Goal: Information Seeking & Learning: Learn about a topic

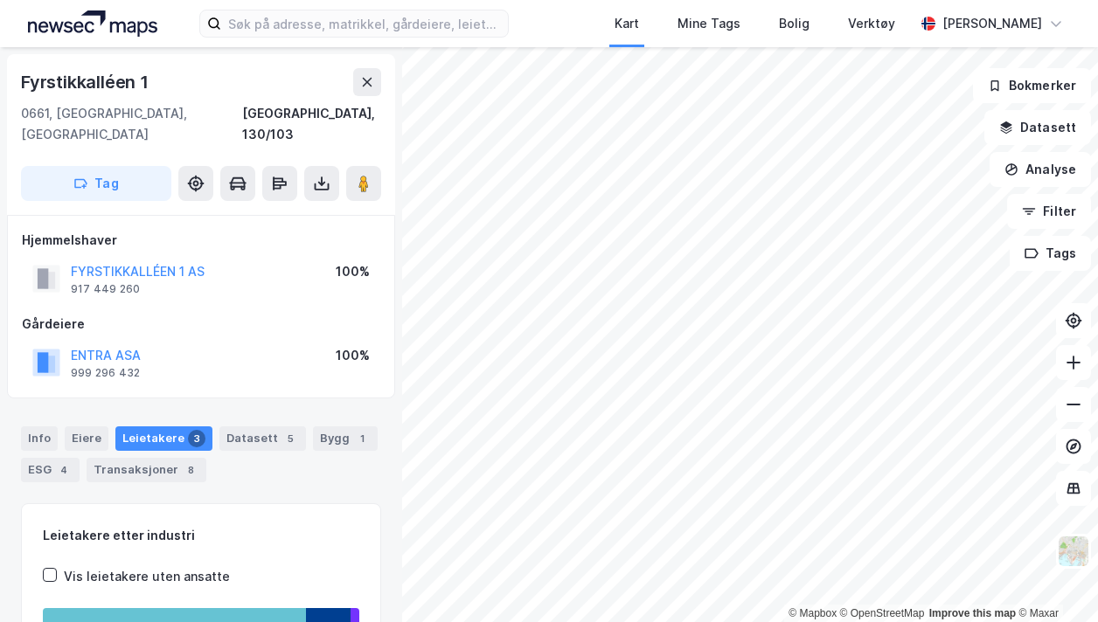
click at [723, 13] on div "Mine Tags" at bounding box center [708, 23] width 63 height 21
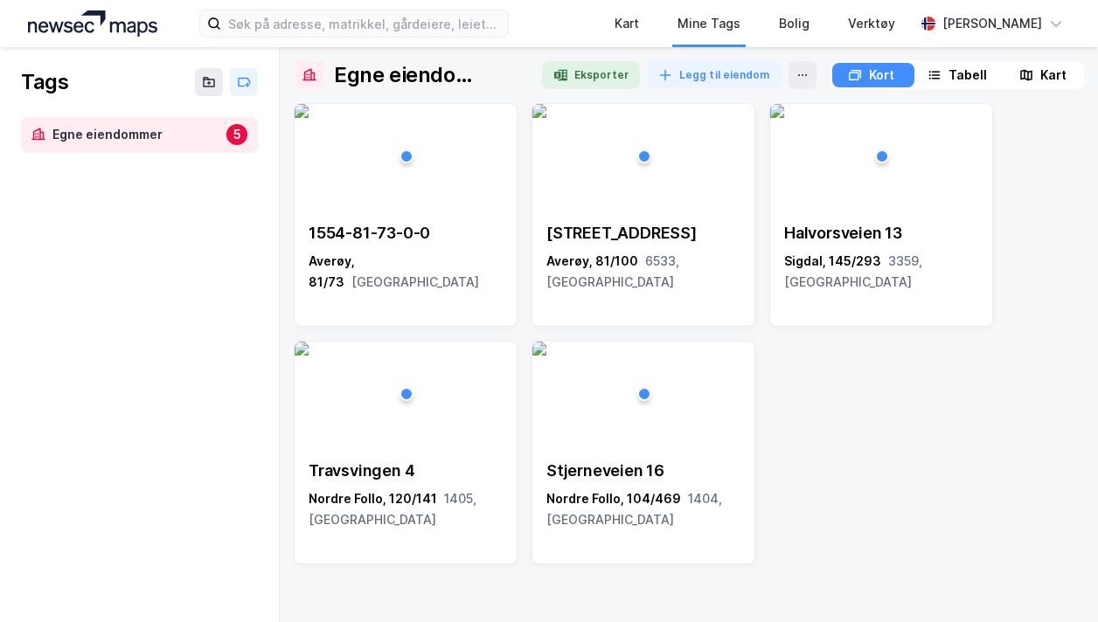
click at [625, 220] on div "Reksundveien [STREET_ADDRESS]" at bounding box center [643, 258] width 222 height 98
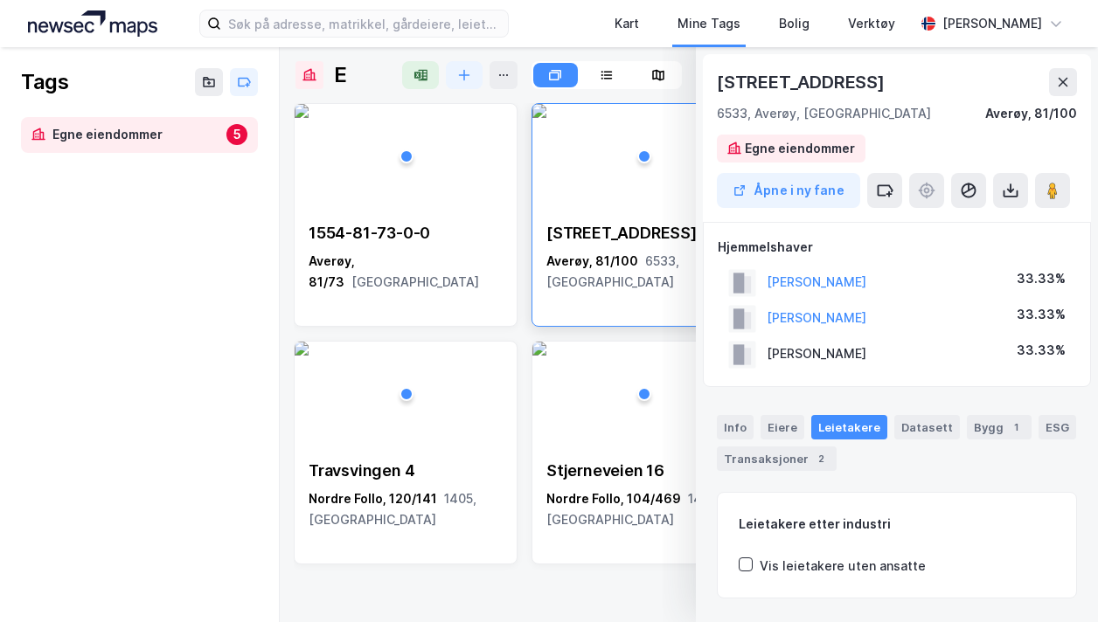
click at [830, 195] on button "Åpne i ny fane" at bounding box center [788, 190] width 143 height 35
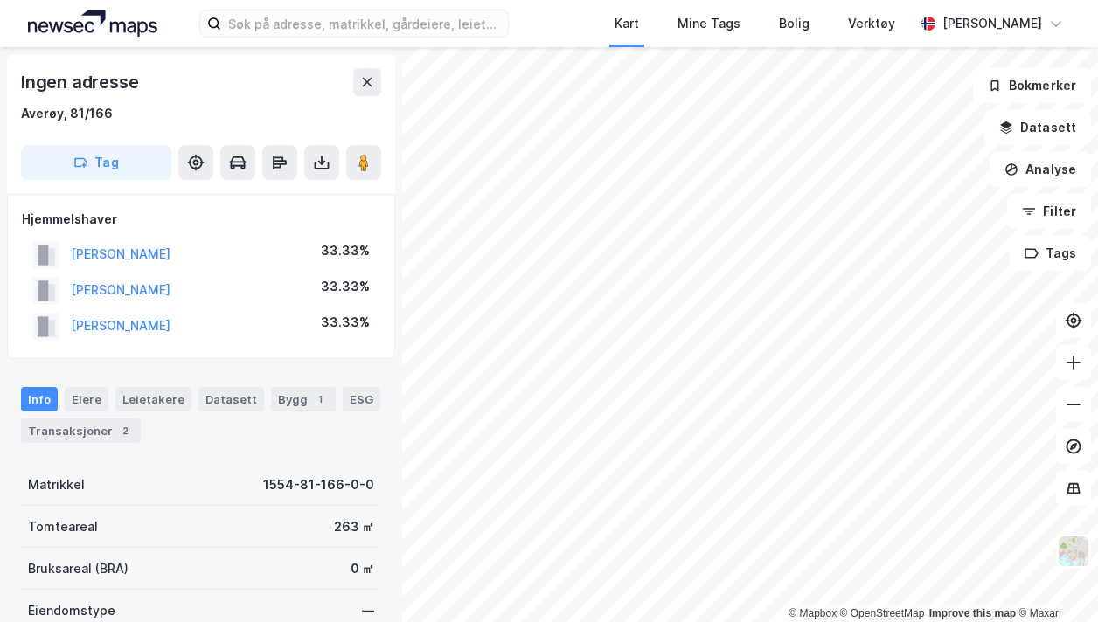
click at [76, 429] on div "Transaksjoner 2" at bounding box center [81, 431] width 120 height 24
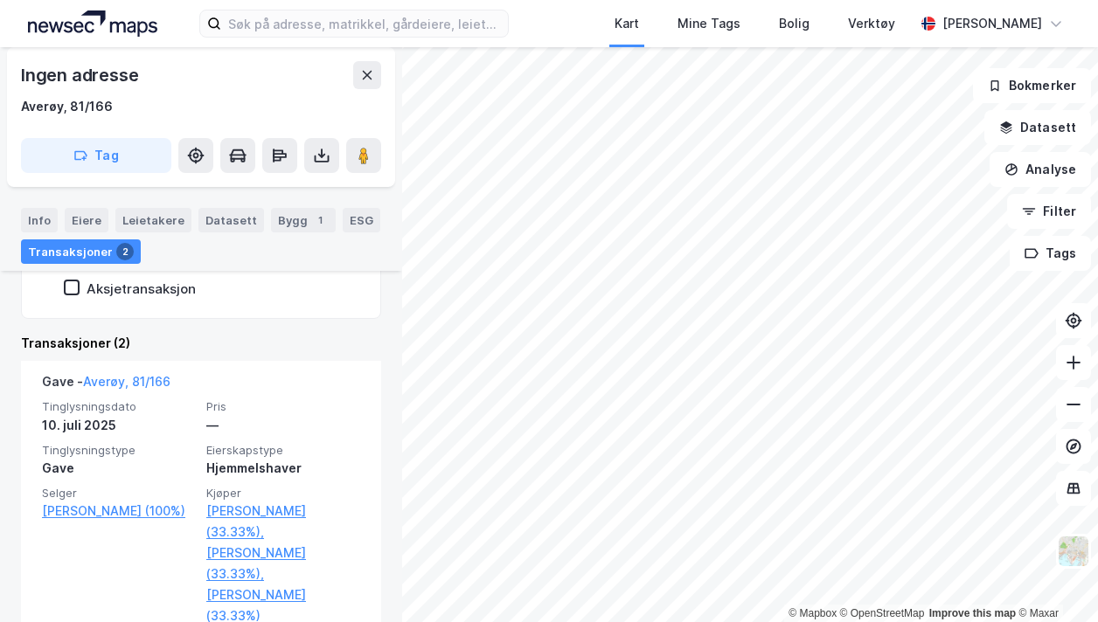
scroll to position [413, 0]
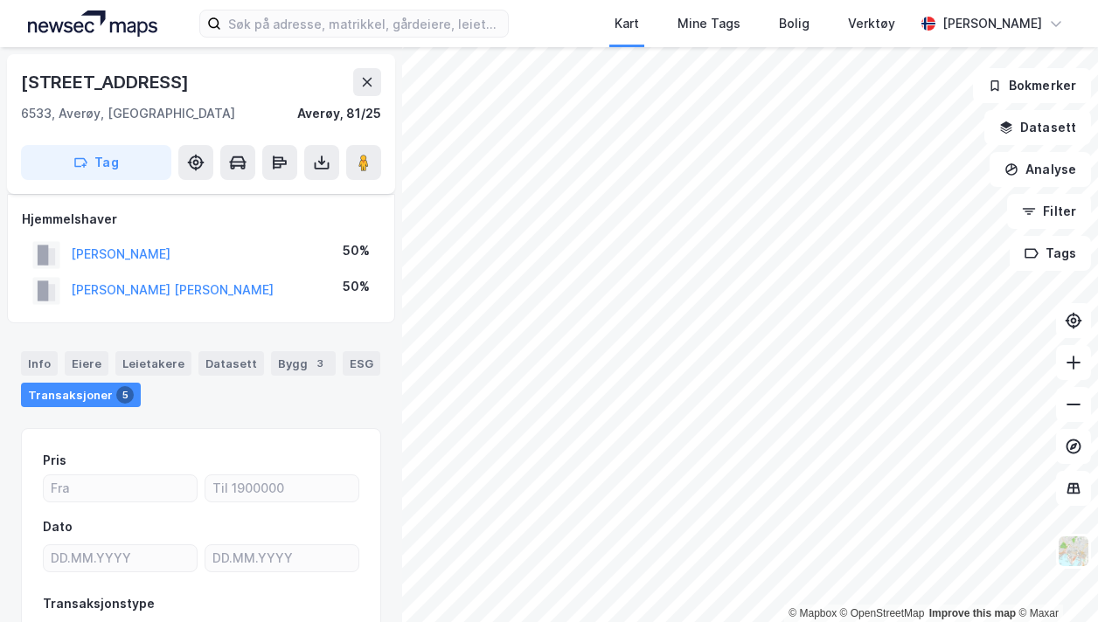
scroll to position [132, 0]
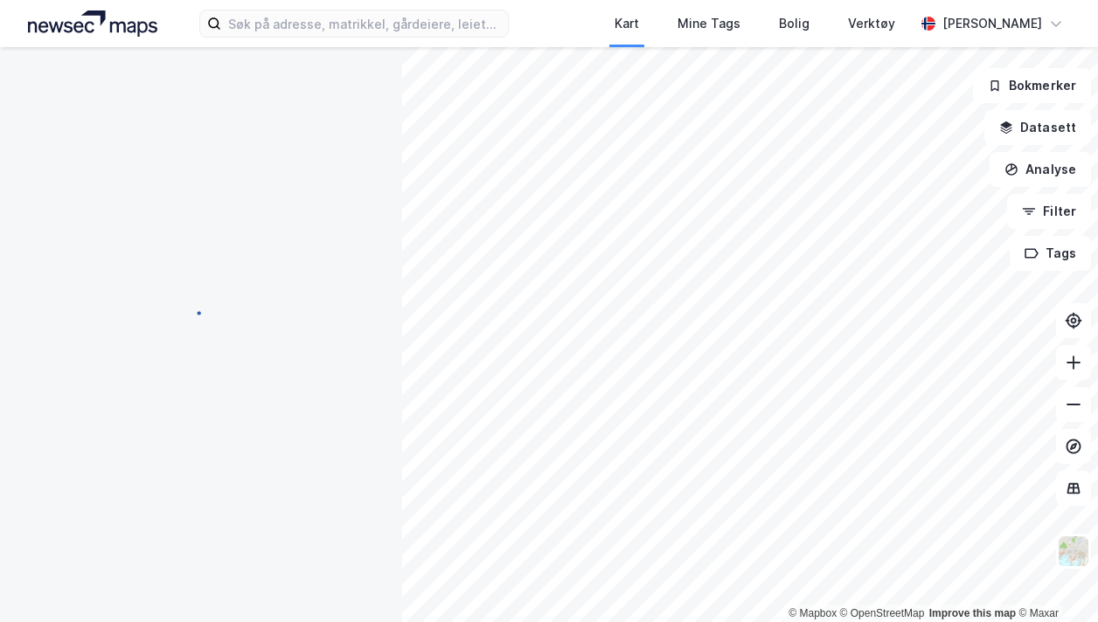
scroll to position [132, 0]
